Goal: Task Accomplishment & Management: Complete application form

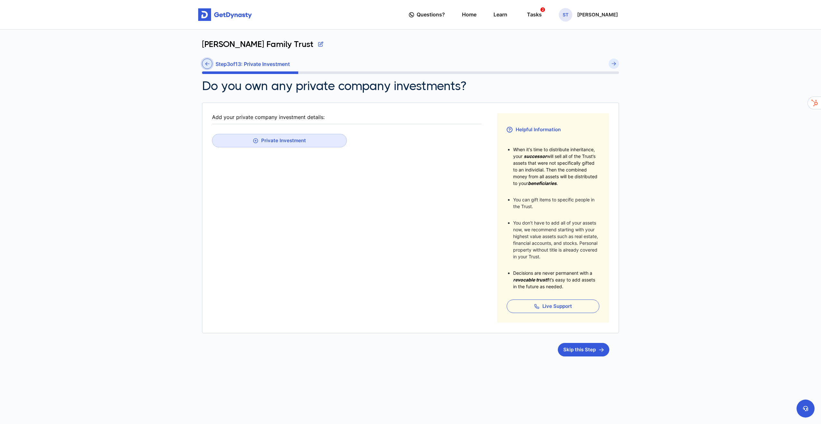
click at [204, 62] on link at bounding box center [207, 64] width 10 height 10
click at [332, 171] on icon at bounding box center [333, 172] width 5 height 5
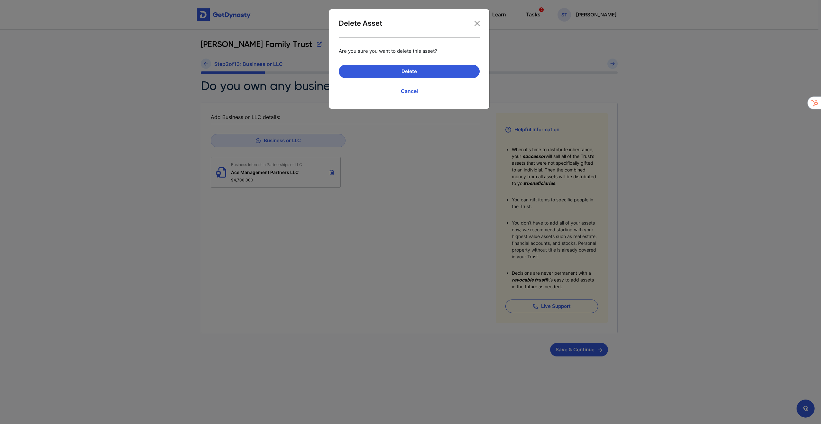
scroll to position [0, 0]
click at [410, 75] on button "Delete" at bounding box center [409, 72] width 141 height 14
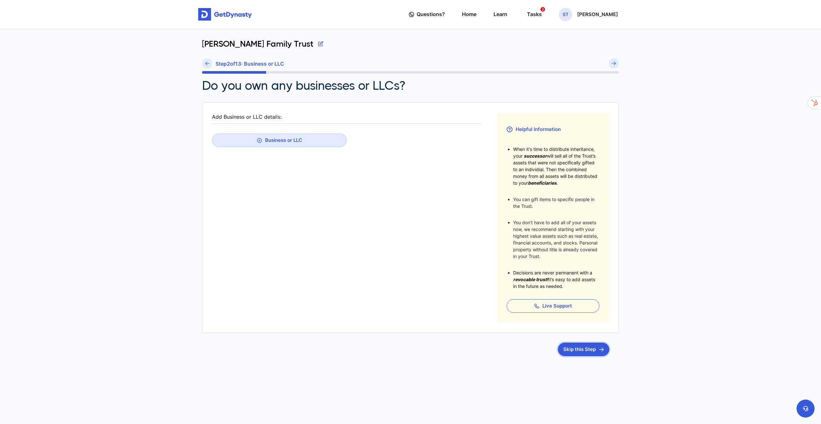
click at [566, 346] on button "Skip this Step" at bounding box center [583, 350] width 51 height 14
click at [585, 348] on button "Skip this Step" at bounding box center [583, 350] width 51 height 14
click at [318, 126] on fieldset "Add your brokerage accounts: Brokerage Account" at bounding box center [347, 218] width 270 height 210
click at [318, 121] on header "Add your brokerage accounts:" at bounding box center [347, 118] width 270 height 11
click at [307, 141] on button "Brokerage Account" at bounding box center [279, 141] width 135 height 14
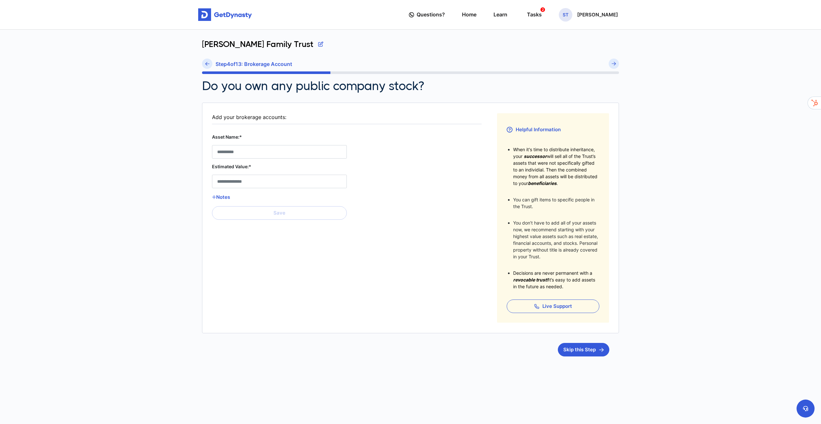
scroll to position [3, 0]
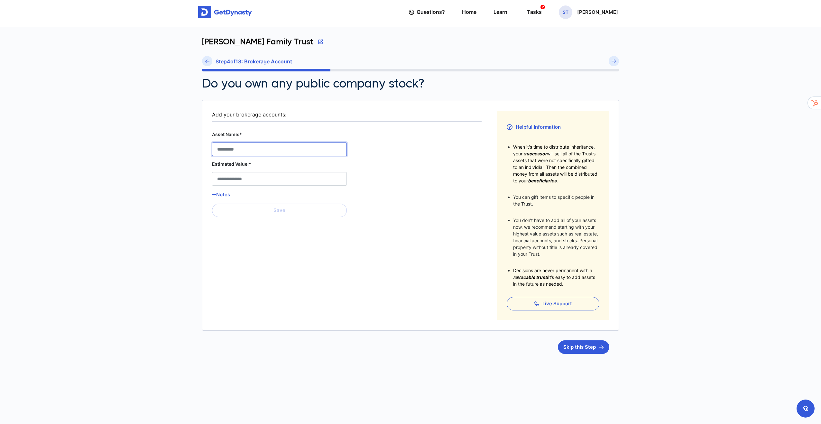
click at [256, 149] on Account__asset_name__0 "Asset Name:*" at bounding box center [279, 150] width 135 height 14
paste Account__asset_name__0 "*********"
type Account__asset_name__0 "**********"
click at [261, 175] on Account__estimated_value__0 "Estimated Value:*" at bounding box center [279, 179] width 135 height 14
paste Account__estimated_value__0 "********"
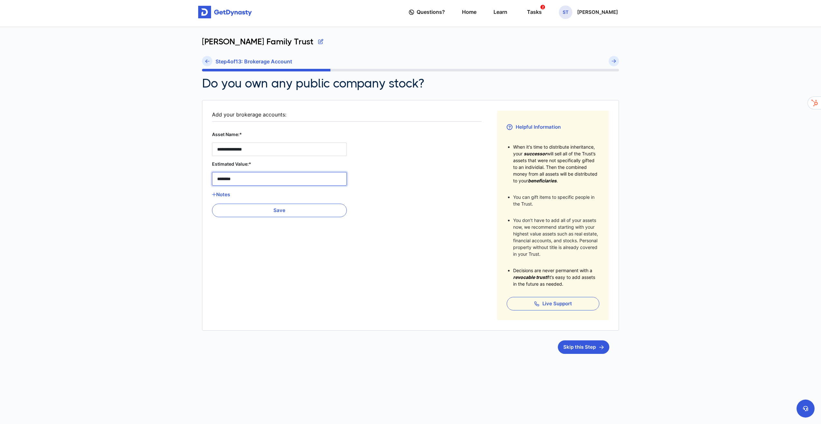
click at [269, 177] on Account__estimated_value__0 "********" at bounding box center [279, 179] width 135 height 14
type Account__estimated_value__0 "********"
click at [416, 222] on fieldset "**********" at bounding box center [347, 216] width 270 height 210
click at [310, 212] on button "Save" at bounding box center [279, 211] width 135 height 14
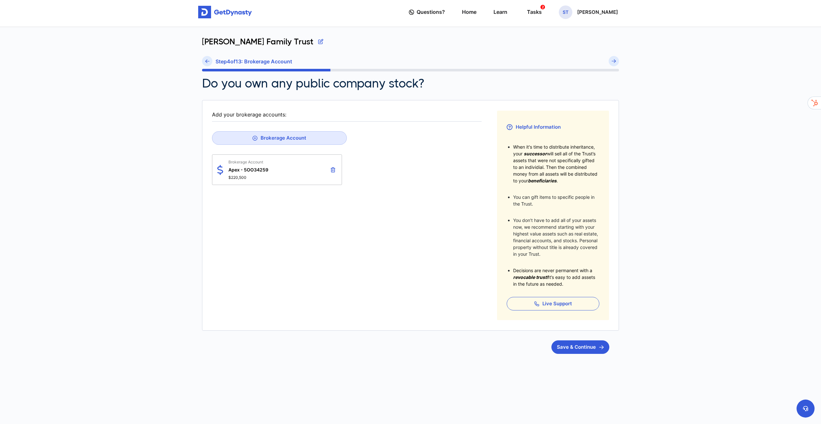
scroll to position [3, 0]
click at [148, 49] on main "Questions? Home Learn Tasks 2 ST [PERSON_NAME] Questions? 2 ST [PERSON_NAME] Fa…" at bounding box center [410, 216] width 821 height 439
click at [562, 348] on button "Save & Continue" at bounding box center [581, 347] width 58 height 14
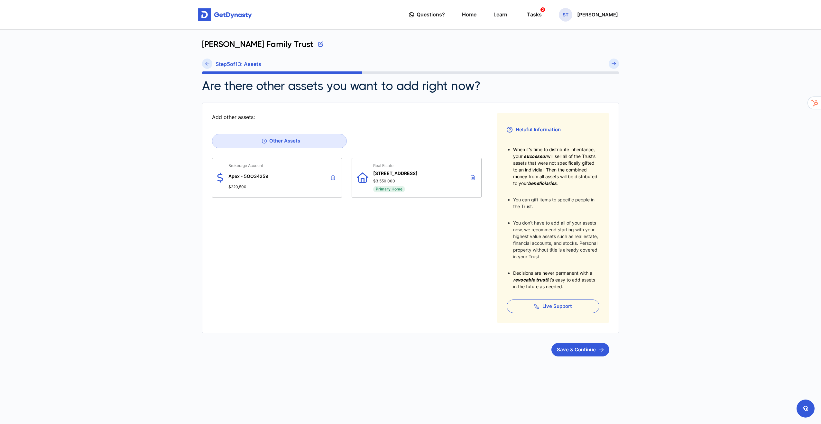
click at [472, 177] on icon at bounding box center [473, 177] width 5 height 5
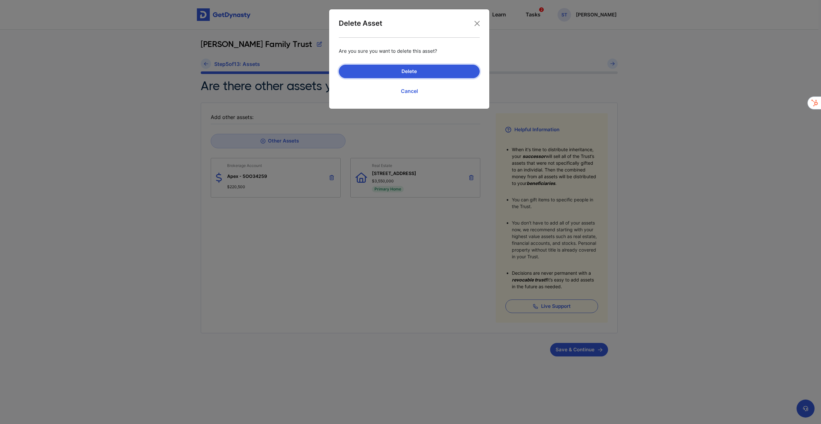
click at [388, 73] on button "Delete" at bounding box center [409, 72] width 141 height 14
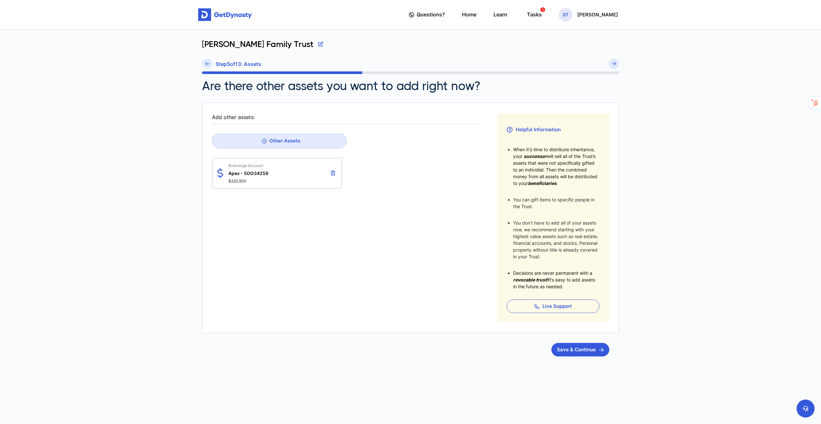
click at [401, 184] on div "Brokerage Account Apex - 5OO34259 $220,500" at bounding box center [347, 173] width 270 height 31
click at [282, 141] on div "Other Assets" at bounding box center [281, 141] width 38 height 6
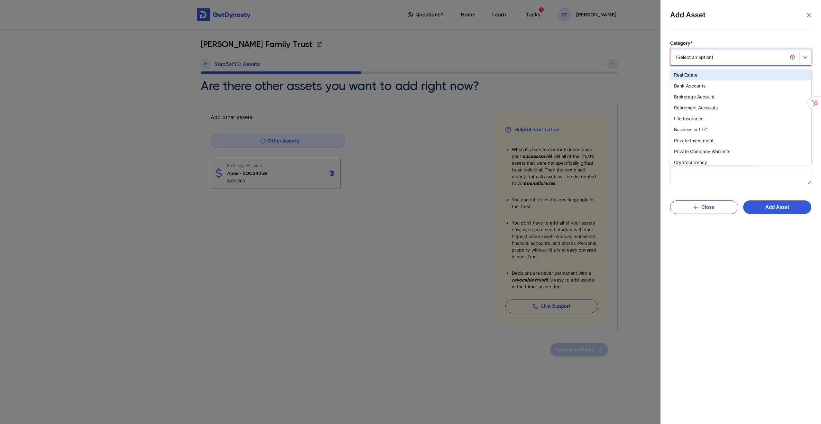
click at [698, 53] on div "(Select an option)" at bounding box center [735, 58] width 129 height 14
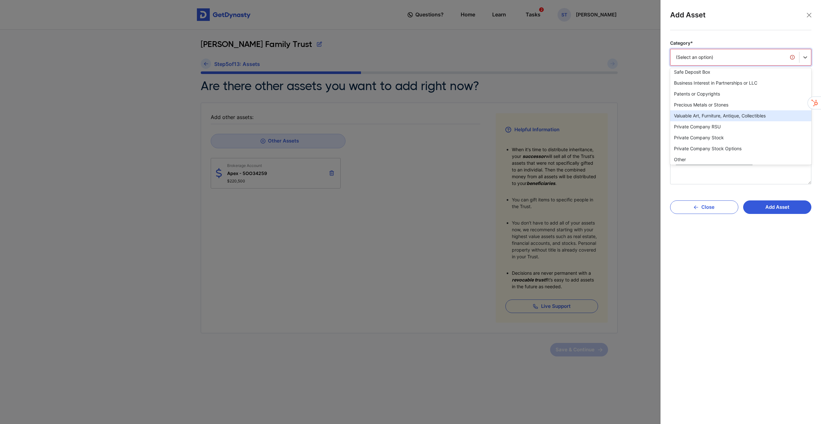
scroll to position [122, 0]
click at [704, 119] on div "Valuable Art, Furniture, Antique, Collectibles" at bounding box center [740, 117] width 141 height 11
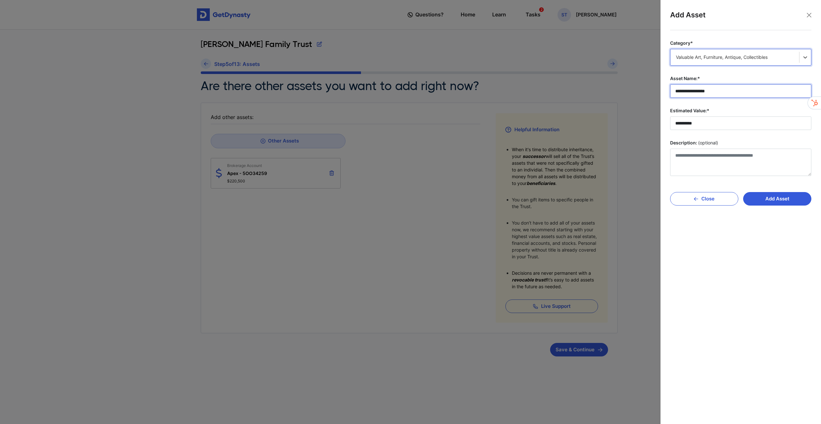
click at [729, 92] on input "**********" at bounding box center [740, 91] width 141 height 14
type input "**********"
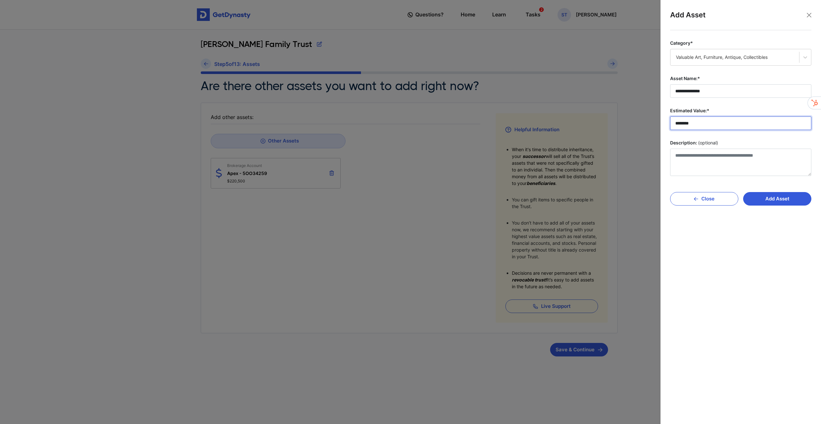
scroll to position [0, 0]
type input "********"
click at [773, 199] on button "Add Asset" at bounding box center [778, 199] width 68 height 14
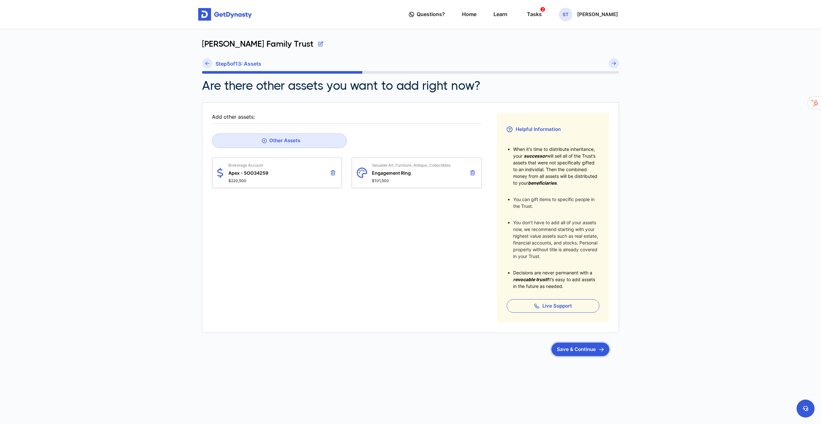
click at [586, 345] on button "Save & Continue" at bounding box center [581, 350] width 58 height 14
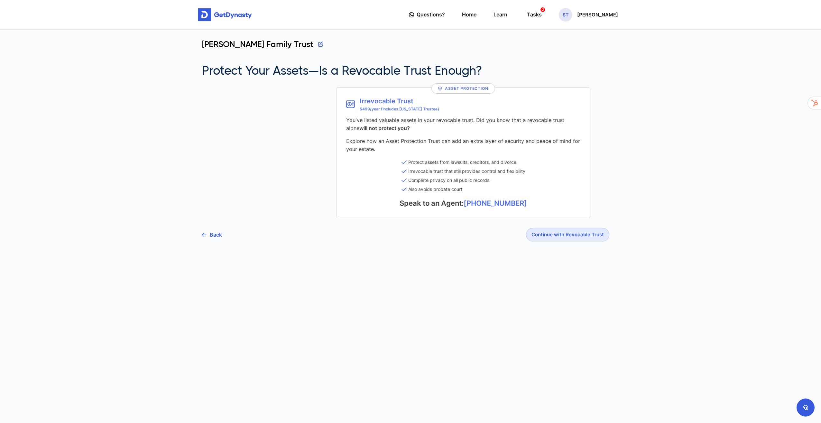
click at [449, 175] on li "Irrevocable trust that still provides control and flexibility" at bounding box center [406, 171] width 124 height 9
click at [471, 231] on section "Back Continue with Revocable Trust" at bounding box center [410, 235] width 417 height 14
click at [552, 238] on button "Continue with Revocable Trust" at bounding box center [567, 235] width 83 height 14
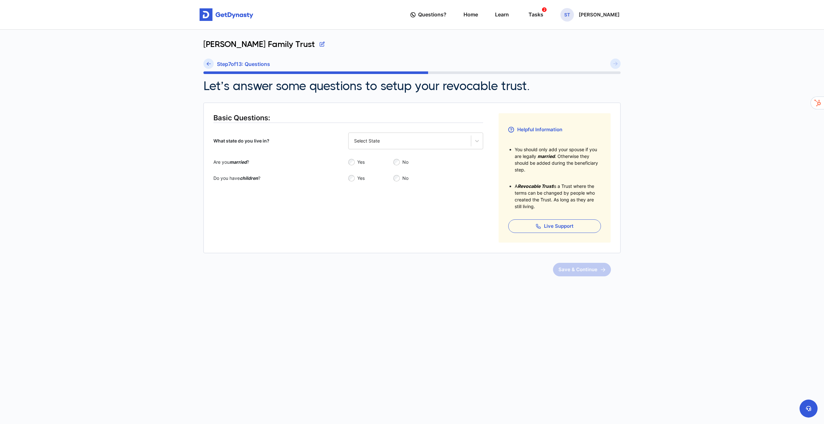
click at [452, 214] on fieldset "Basic Questions: What state do you live in? Select State Are you married ? Yes …" at bounding box center [348, 177] width 270 height 129
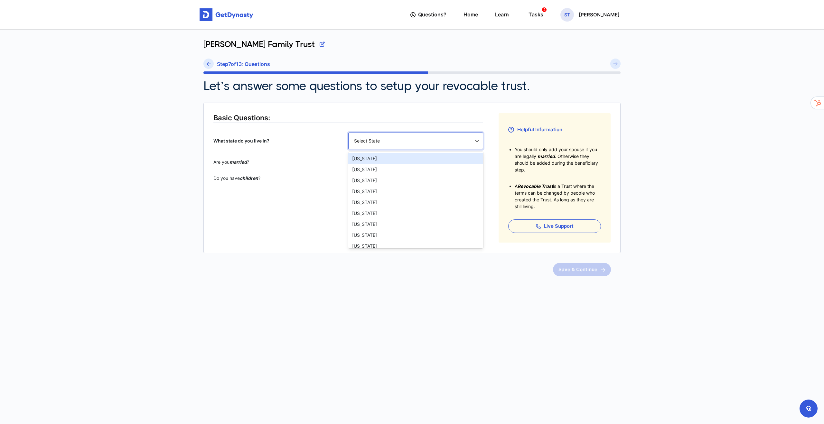
click at [404, 140] on div "Select State" at bounding box center [409, 141] width 111 height 6
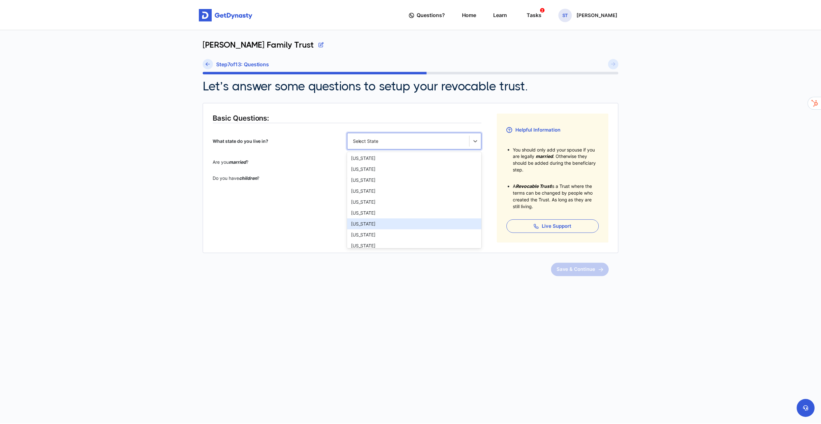
scroll to position [297, 0]
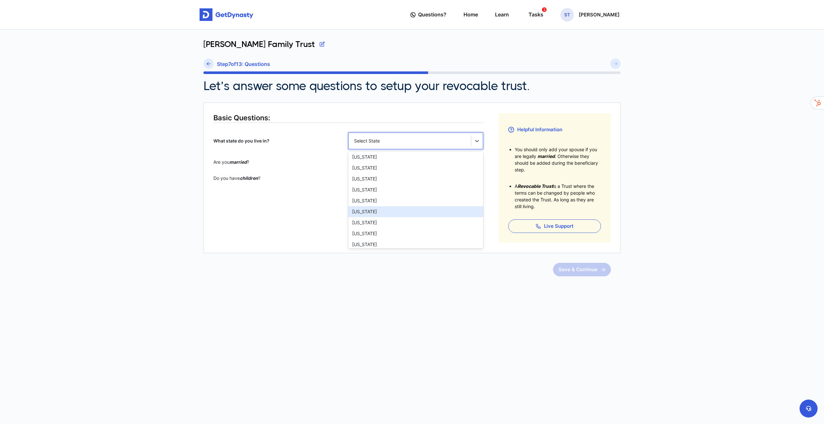
click at [395, 215] on div "[US_STATE]" at bounding box center [415, 211] width 135 height 11
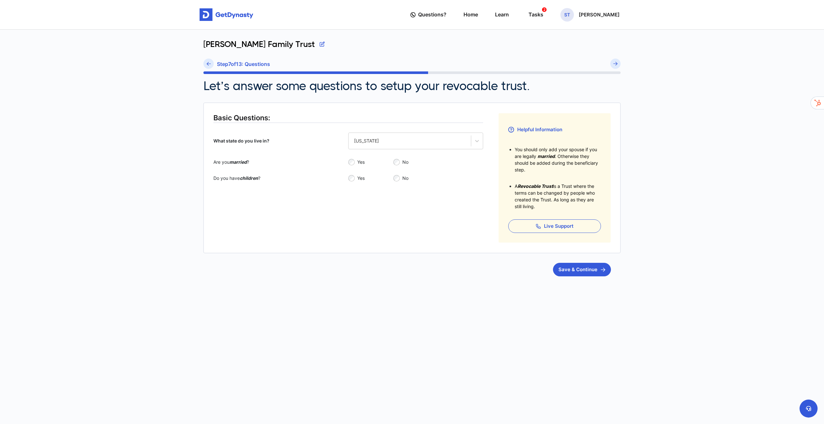
click at [596, 276] on div "[PERSON_NAME] Family Trust Step 7 of 13 : Questions Let’s answer some questions…" at bounding box center [412, 194] width 425 height 329
click at [570, 270] on button "Save & Continue" at bounding box center [582, 270] width 58 height 14
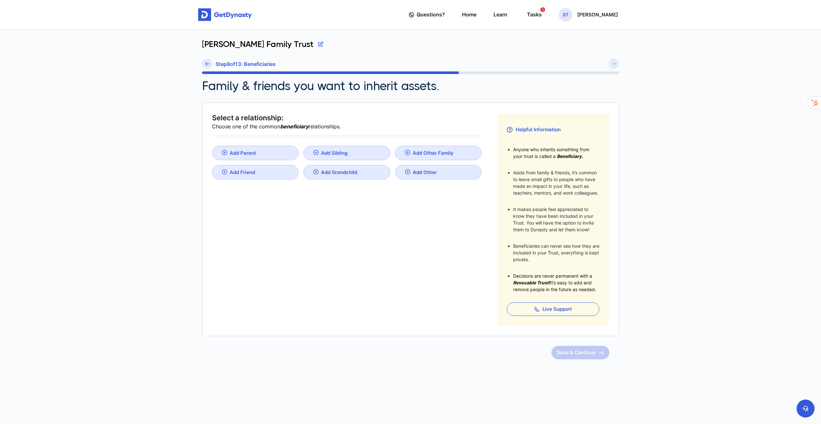
click at [367, 191] on fieldset "Select a relationship: Choose one of the common beneficiary relationships. Add …" at bounding box center [347, 219] width 270 height 212
click at [420, 11] on span "Questions?" at bounding box center [431, 15] width 28 height 12
